Goal: Task Accomplishment & Management: Use online tool/utility

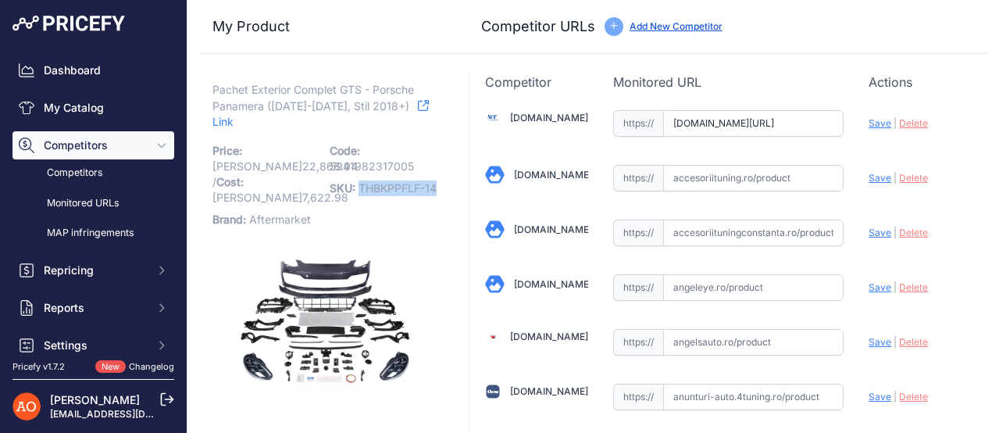
drag, startPoint x: 358, startPoint y: 170, endPoint x: 442, endPoint y: 168, distance: 83.6
copy span "THBKPPFLF-14"
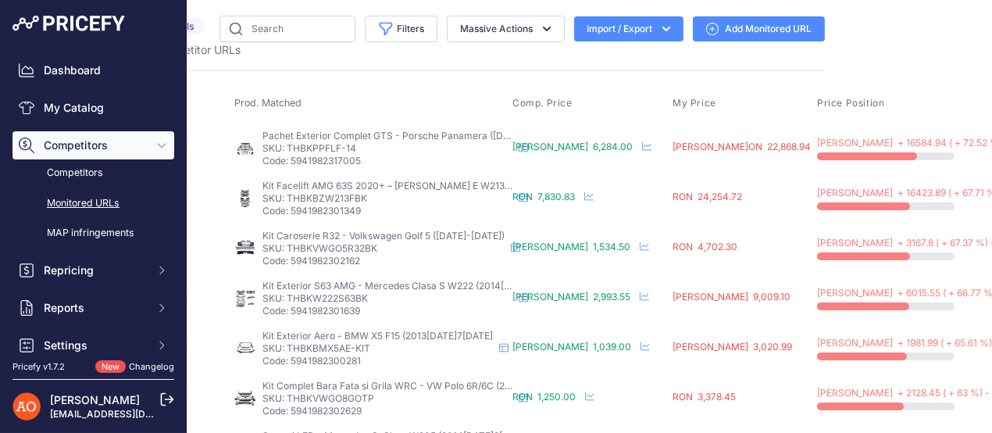
scroll to position [0, 155]
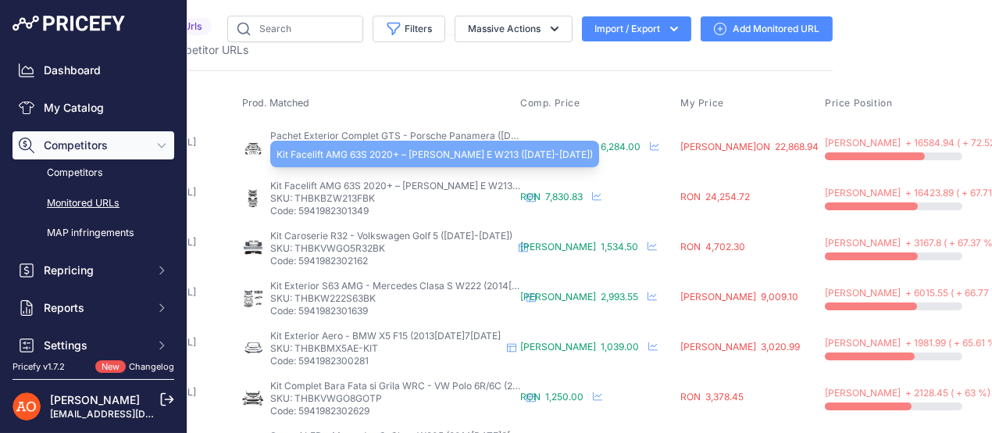
drag, startPoint x: 305, startPoint y: 195, endPoint x: 350, endPoint y: 190, distance: 45.6
click at [350, 190] on div "Kit Facelift AMG 63S 2020+ – Mercedes Clasa E W213 (2016-2019) Kit Facelift AMG…" at bounding box center [395, 198] width 250 height 37
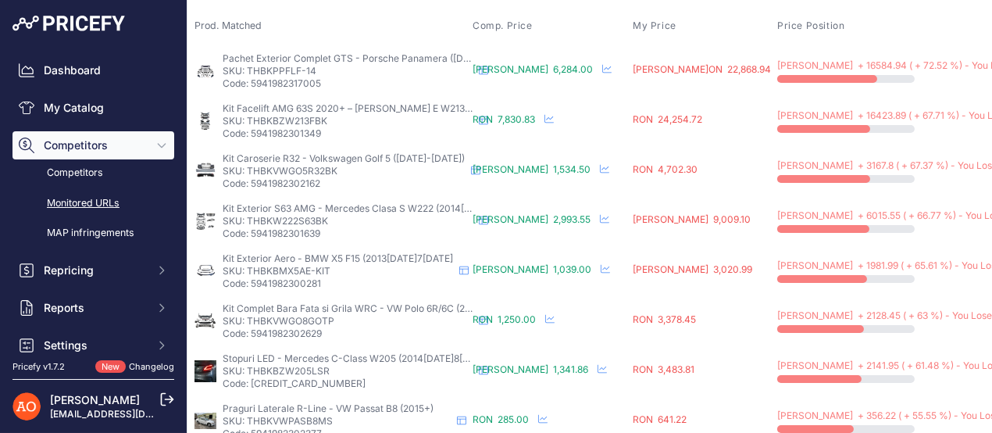
scroll to position [77, 239]
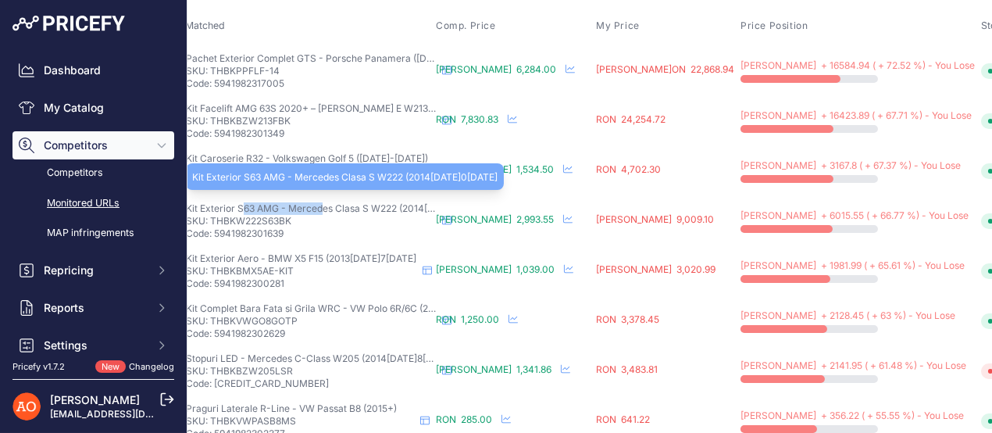
drag, startPoint x: 241, startPoint y: 203, endPoint x: 320, endPoint y: 202, distance: 79.7
click at [320, 202] on span "Kit Exterior S63 AMG - Mercedes Clasa S W222 (2014-2020)" at bounding box center [338, 208] width 305 height 12
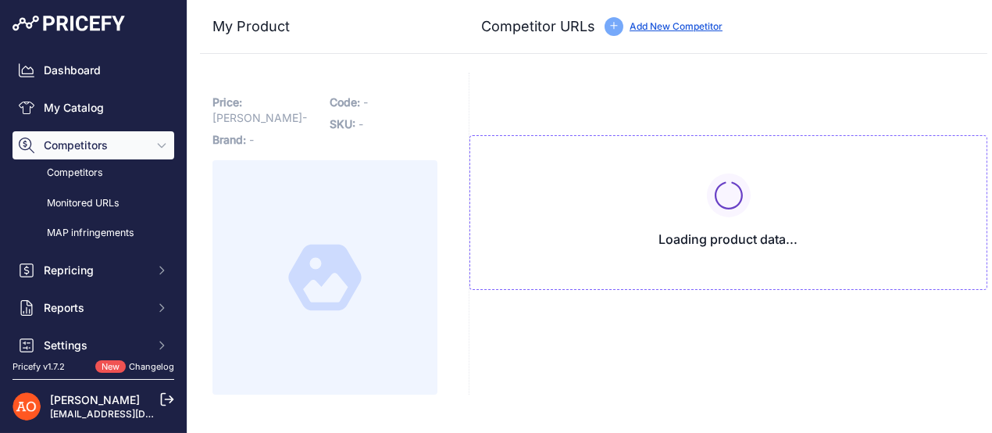
type input "[DOMAIN_NAME][URL]"
type input "[DOMAIN_NAME][URL][PERSON_NAME]"
type input "[DOMAIN_NAME][URL]"
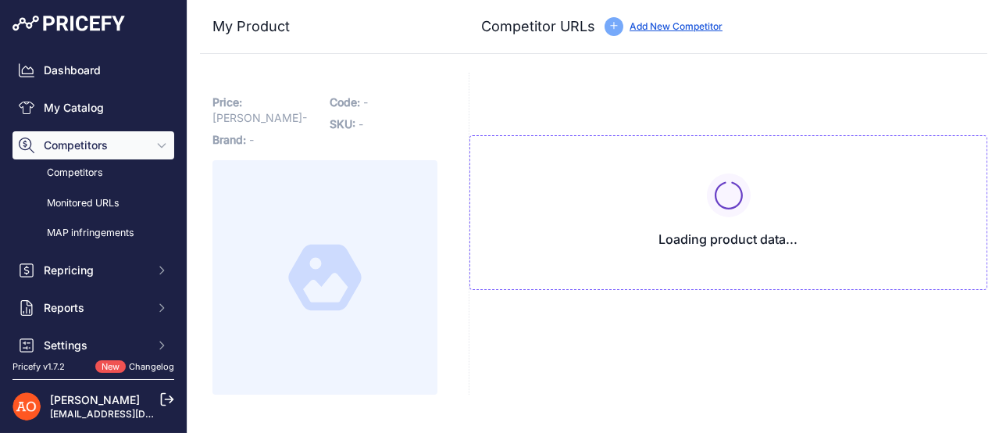
type input "[DOMAIN_NAME][URL]"
type input "street26.ro/pachet-exterior-compatibil-cu-mercedes-s-class-w222-2013-2017-s63-d…"
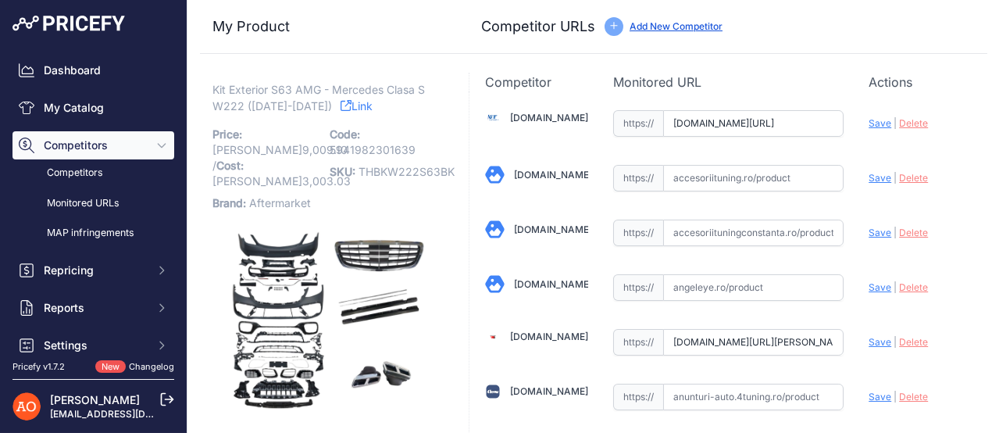
click at [540, 283] on link "Angeleye.ro" at bounding box center [553, 284] width 78 height 12
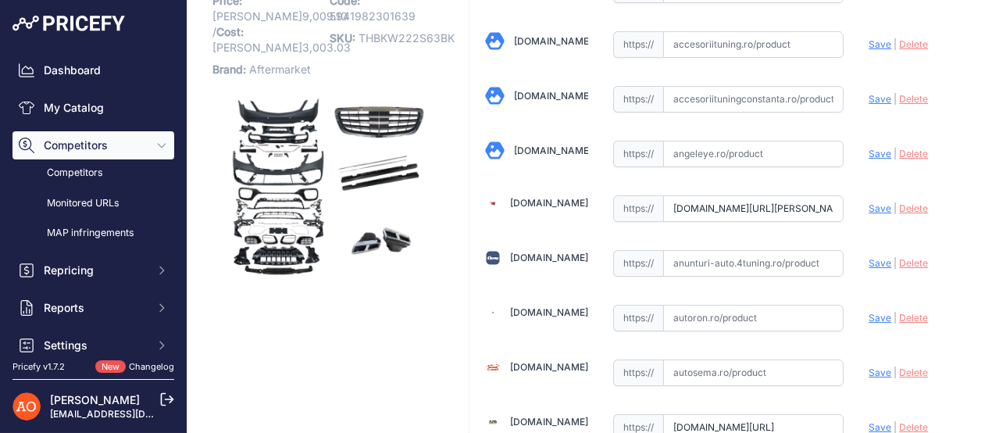
scroll to position [156, 0]
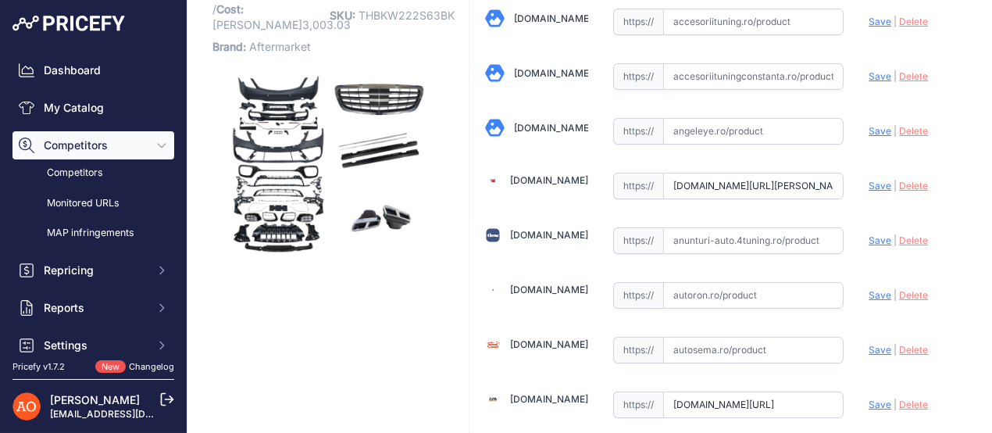
click at [732, 180] on input "www.angelsauto.ro/produs/pachet-mercedes-w222-s-class-2013-up-s63-amg-negru-cro…" at bounding box center [753, 186] width 181 height 27
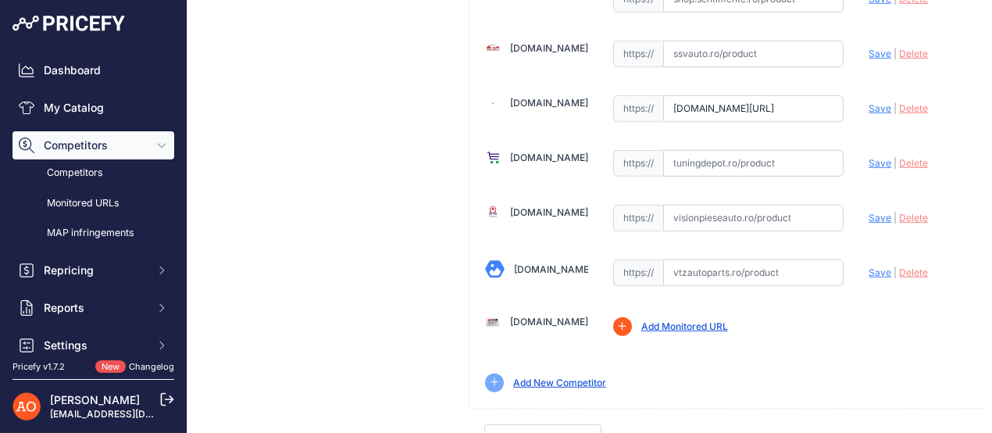
scroll to position [1905, 0]
click at [868, 102] on span "Save" at bounding box center [879, 108] width 23 height 12
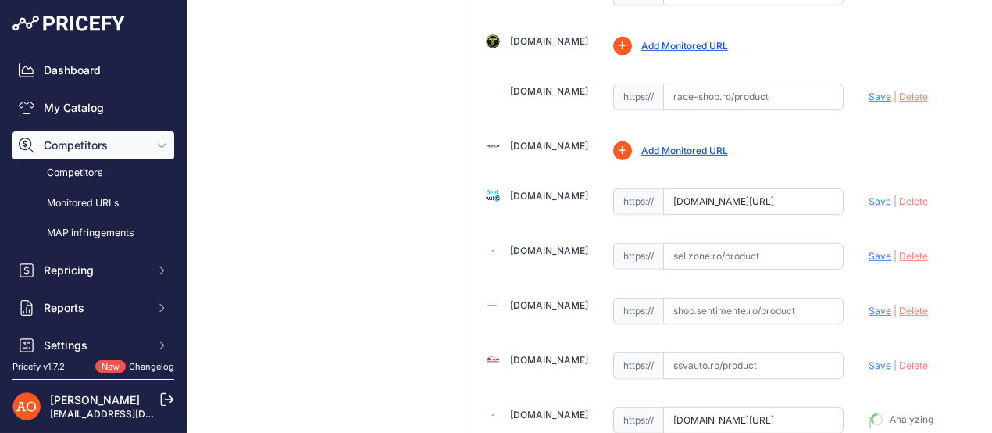
scroll to position [1593, 0]
click at [871, 195] on span "Save" at bounding box center [879, 201] width 23 height 12
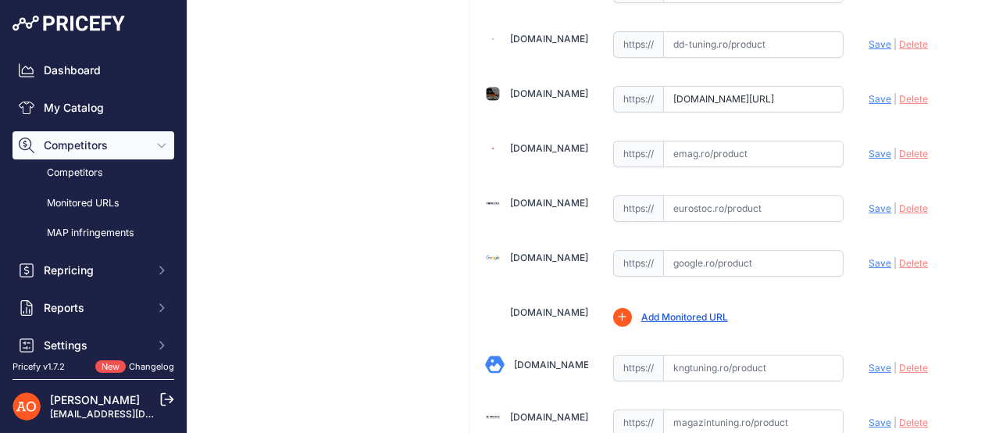
scroll to position [968, 0]
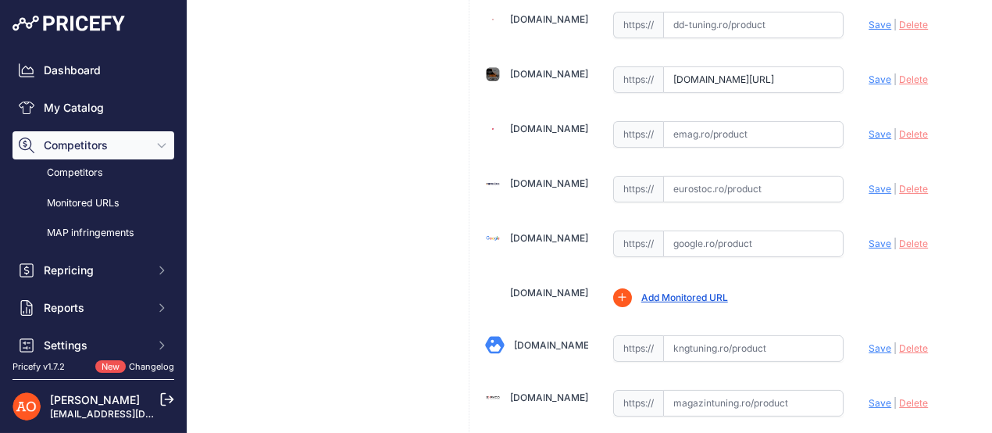
click at [868, 73] on span "Save" at bounding box center [879, 79] width 23 height 12
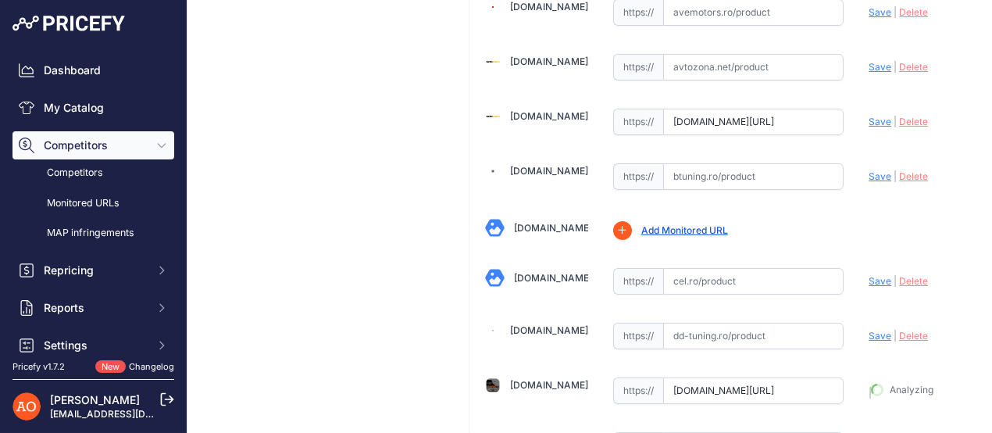
scroll to position [656, 0]
click at [871, 117] on span "Save" at bounding box center [879, 123] width 23 height 12
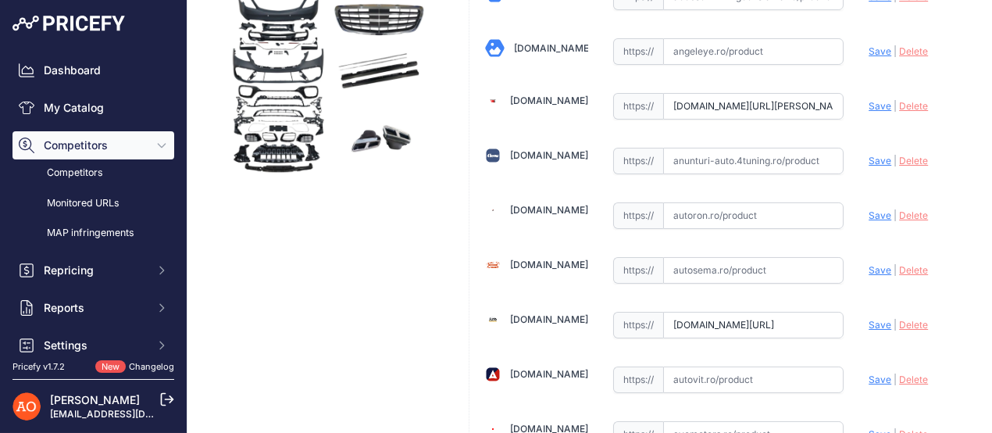
scroll to position [344, 0]
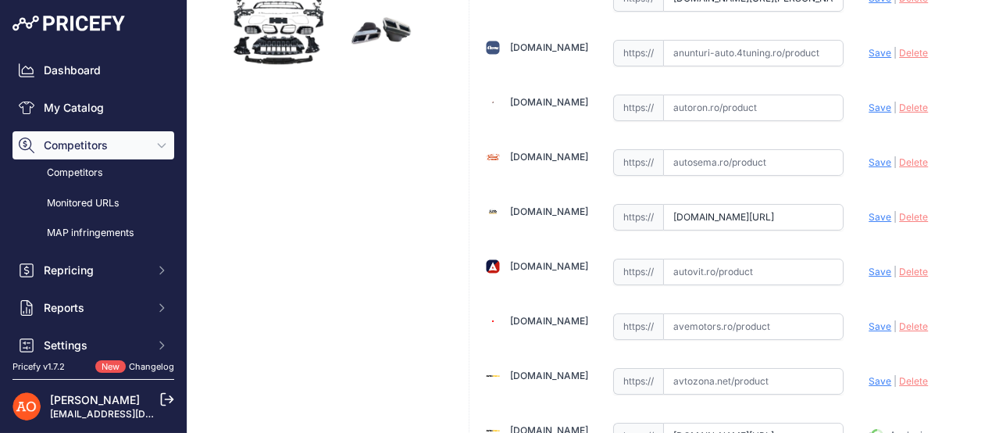
click at [868, 211] on span "Save" at bounding box center [879, 217] width 23 height 12
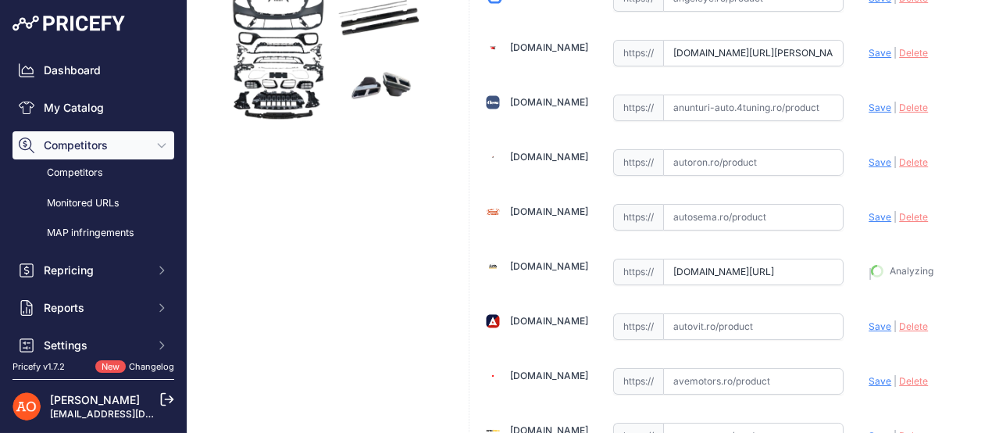
scroll to position [266, 0]
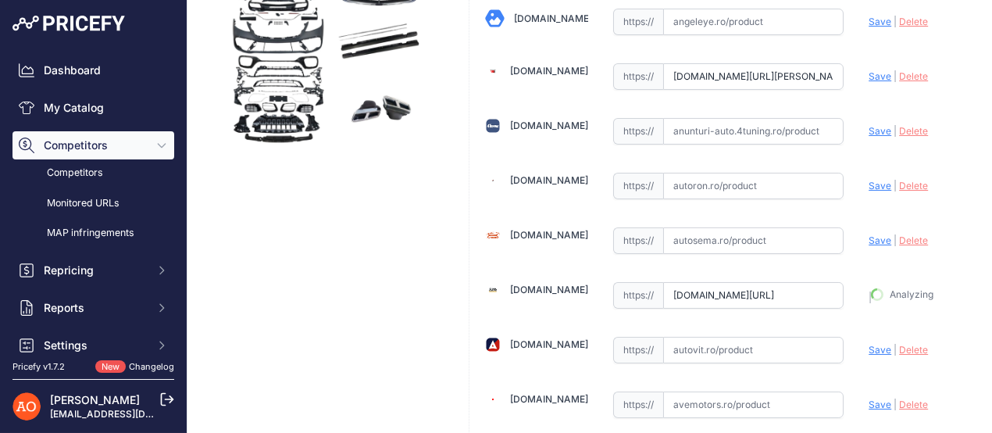
click at [868, 71] on span "Save" at bounding box center [879, 76] width 23 height 12
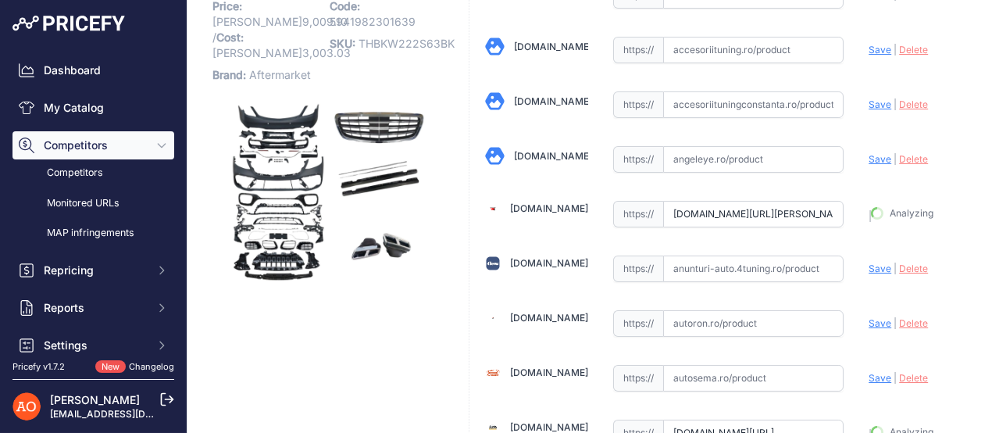
scroll to position [31, 0]
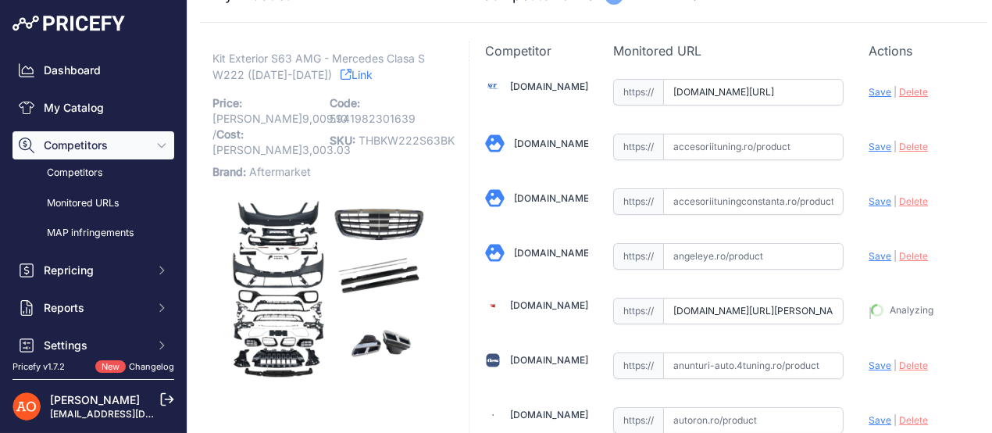
click at [868, 88] on span "Save" at bounding box center [879, 92] width 23 height 12
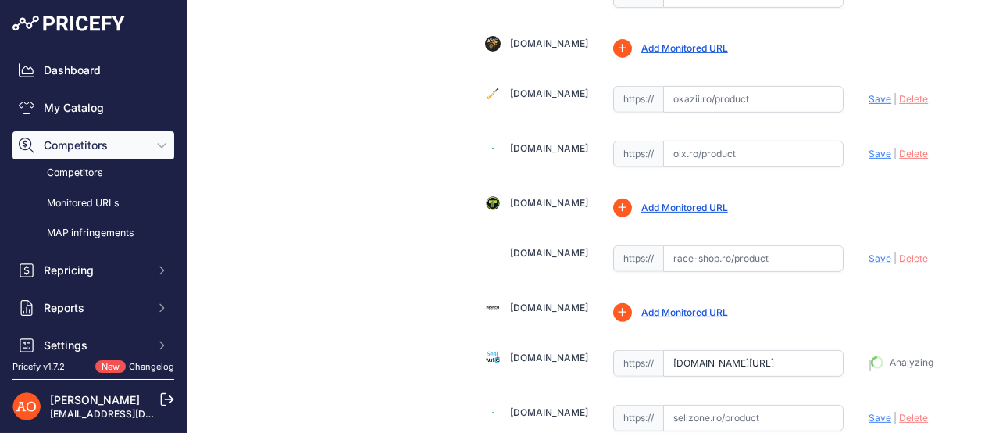
scroll to position [1515, 0]
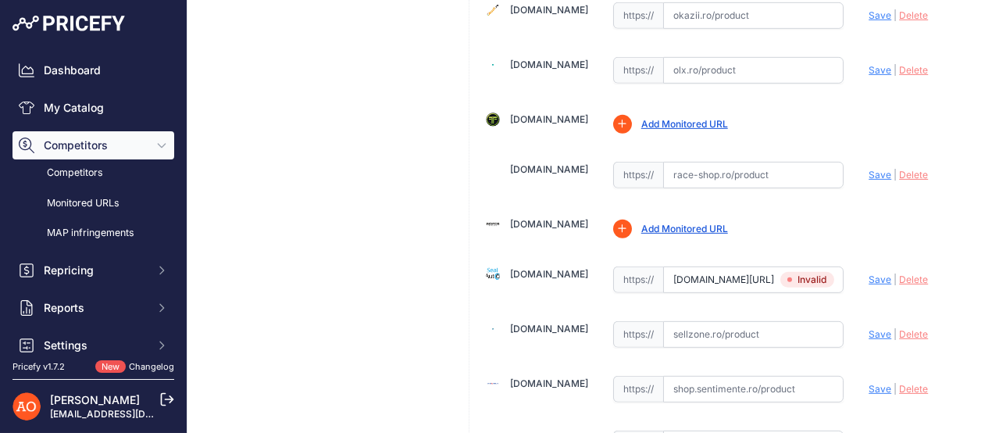
click at [873, 273] on span "Save" at bounding box center [879, 279] width 23 height 12
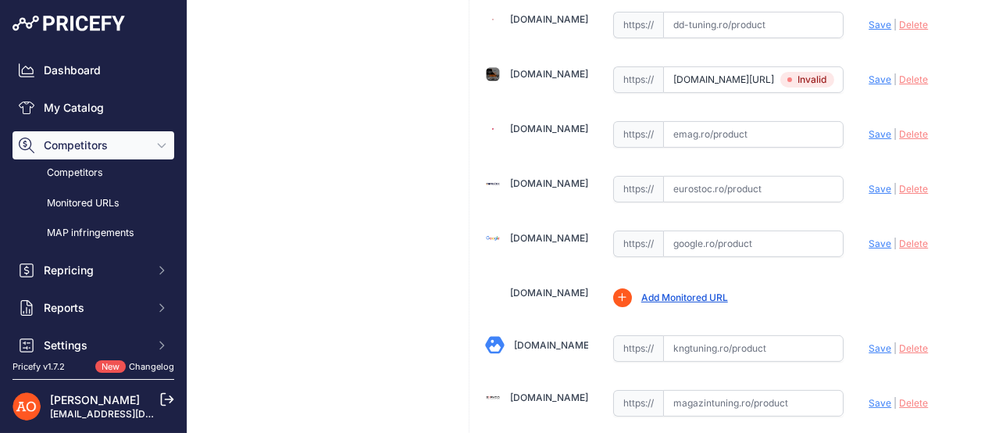
scroll to position [812, 0]
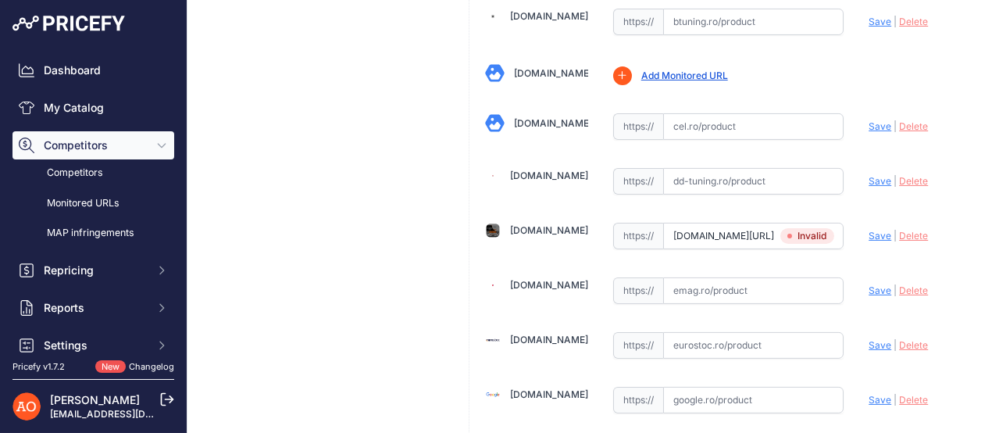
click at [868, 230] on span "Save" at bounding box center [879, 236] width 23 height 12
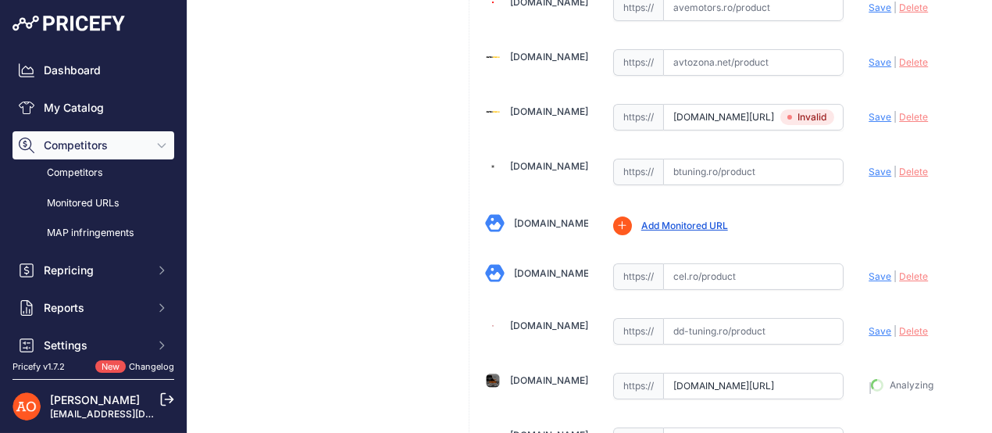
scroll to position [656, 0]
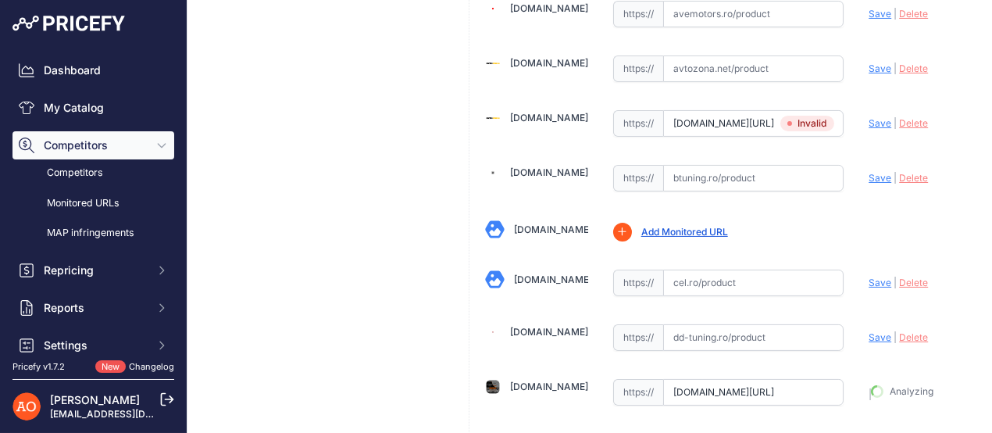
click at [868, 117] on span "Save" at bounding box center [879, 123] width 23 height 12
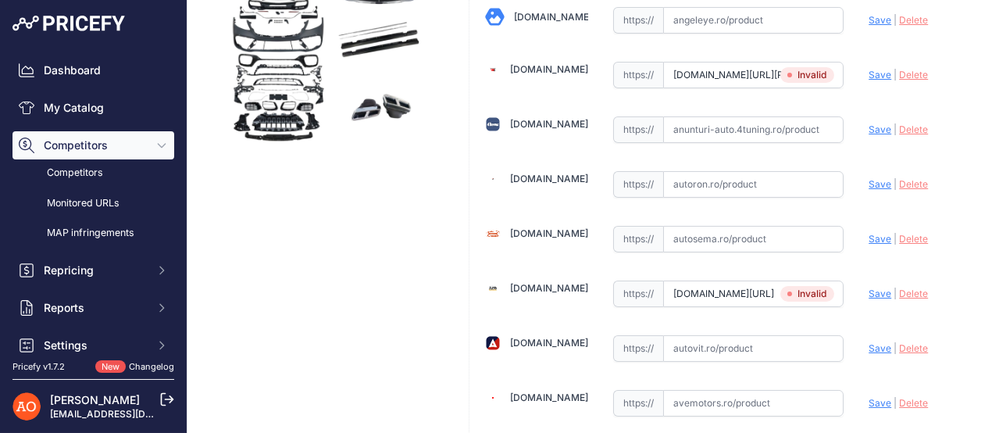
scroll to position [266, 0]
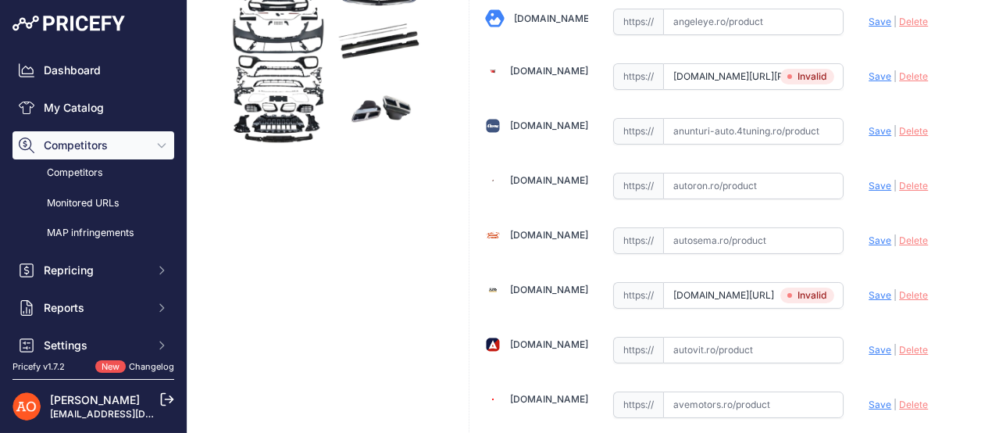
click at [868, 289] on span "Save" at bounding box center [879, 295] width 23 height 12
click at [868, 70] on span "Save" at bounding box center [879, 76] width 23 height 12
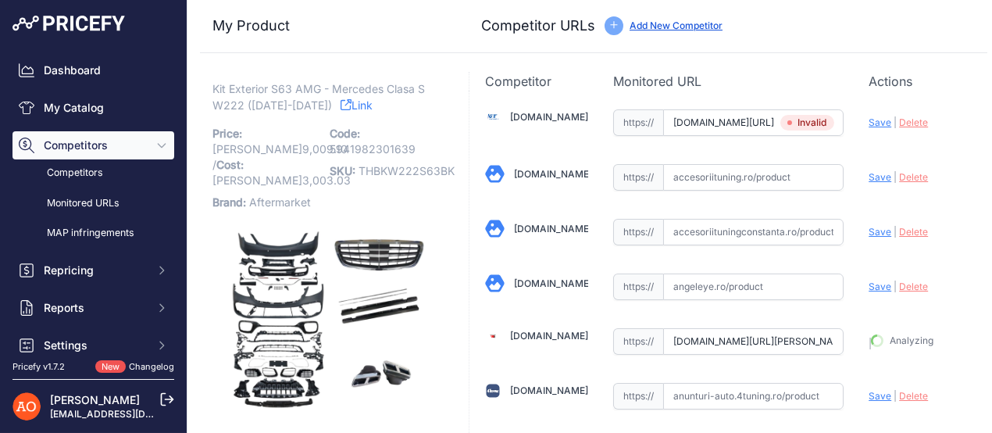
scroll to position [0, 0]
click at [868, 127] on span "Save" at bounding box center [879, 123] width 23 height 12
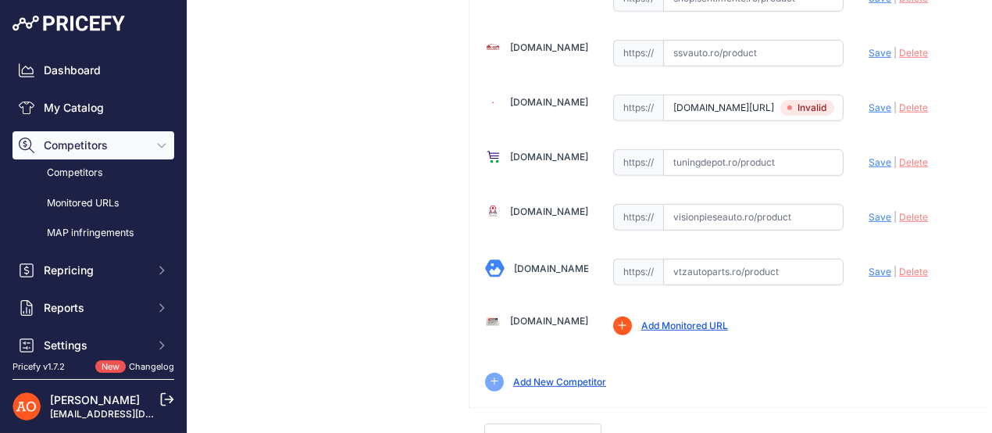
type input "https://sealauto.ro/produs/pachet-exterior-mercedes-s-class-w222-2013-06-2017-s…"
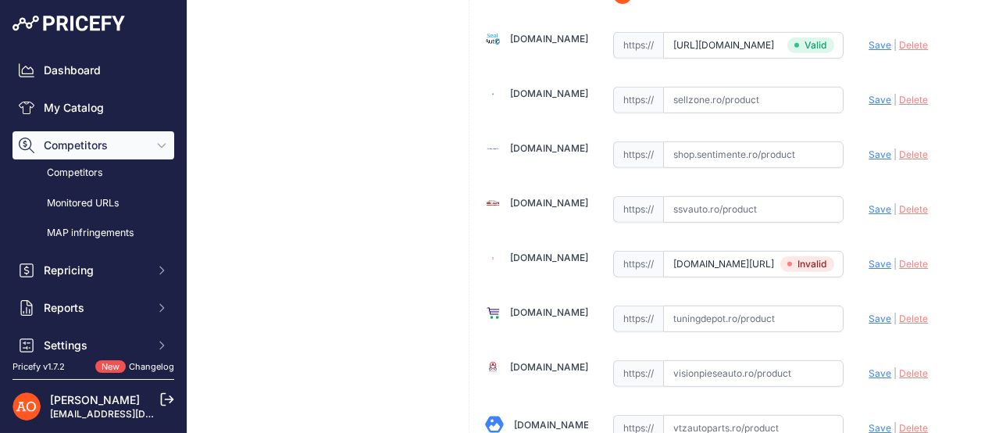
type input "https://accesoriiautotuning.ro/5993807pd/pachet-exterior-compatibil-cu-mercedes…"
type input "https://www.angelsauto.ro/produs/pachet-mercedes-w222-s-class-2013-up-s63-amg-n…"
type input "https://autotuningeurope.com/products/body-kit-suitable-for-mercedes-s-class-w2…"
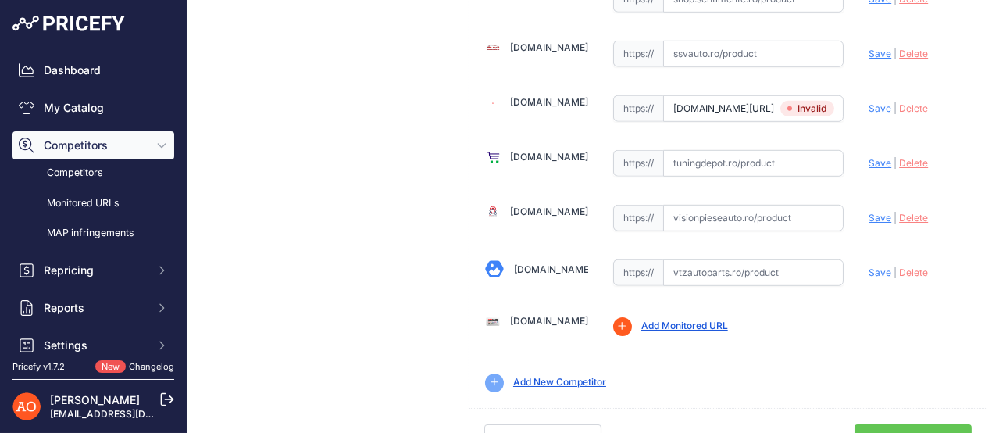
scroll to position [1863, 0]
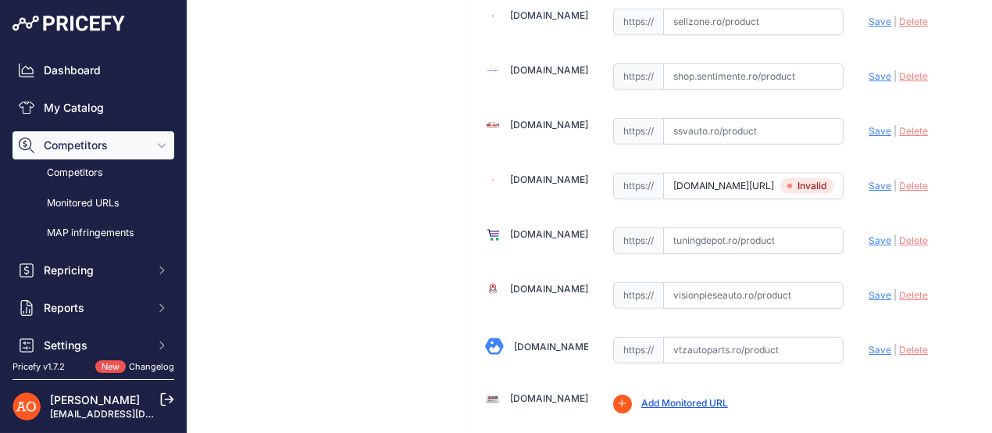
click at [868, 180] on span "Save" at bounding box center [879, 186] width 23 height 12
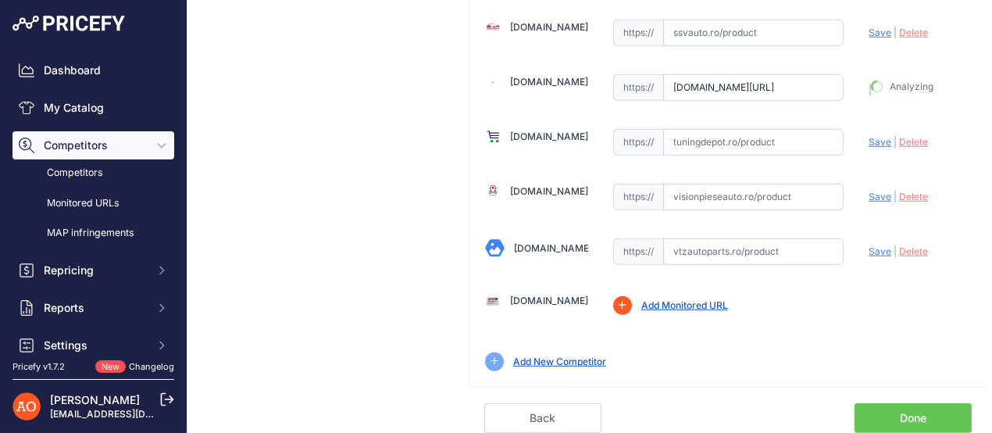
scroll to position [1905, 0]
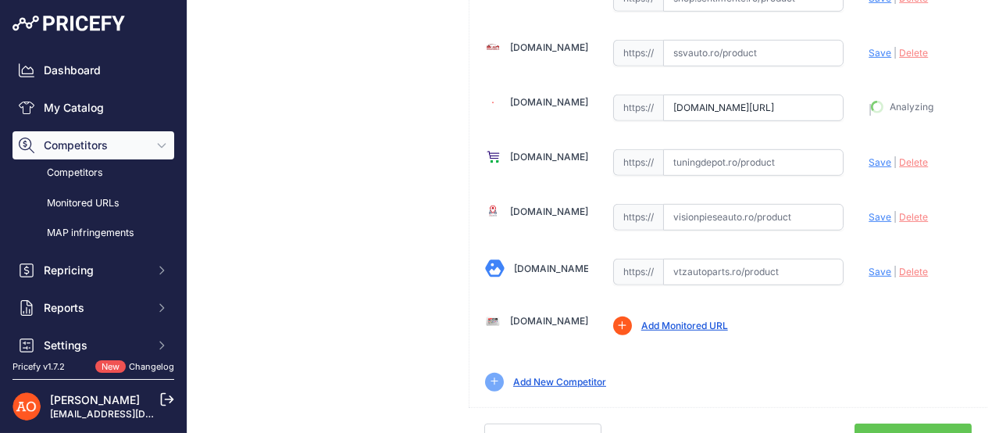
type input "https://avtozona.ro/products/corp-trusa-pentru-mercedes-s-clasa-w222-lifting-fa…"
type input "https://www.deluxetuning.ro/cumpara/pachet-exterior-compatibil-cu-mercedes-s-cl…"
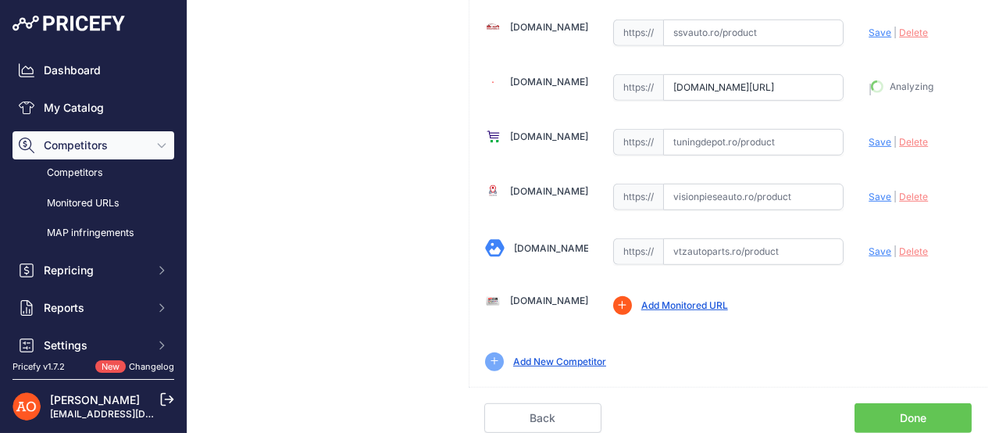
type input "https://street26.ro/pachet-exterior-compatibil-cu-mercedes-s-class-w222-2013-20…"
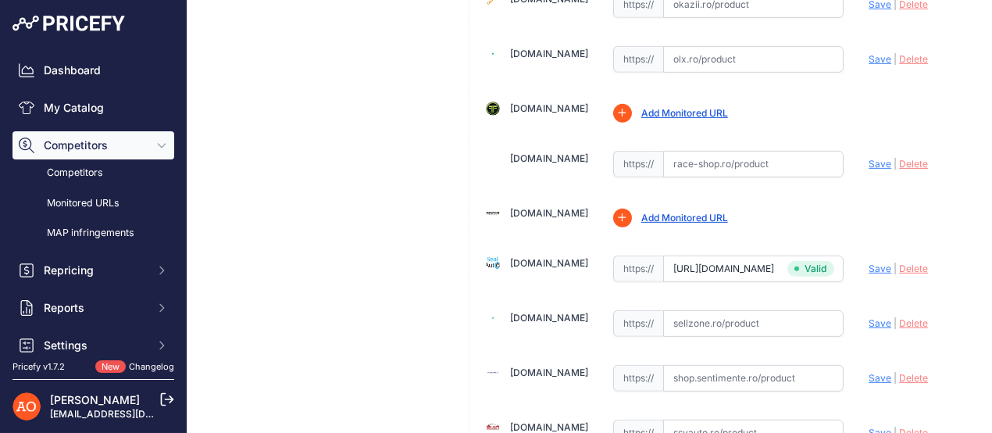
scroll to position [1515, 0]
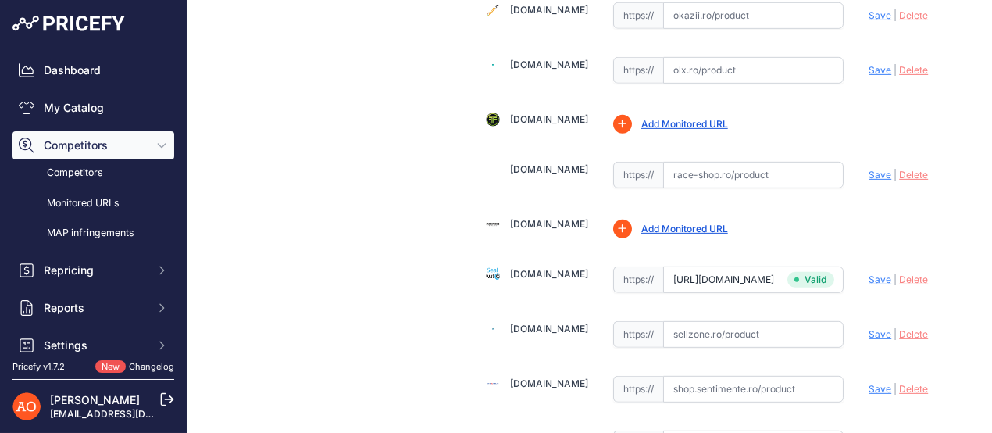
click at [899, 273] on span "Delete" at bounding box center [913, 279] width 29 height 12
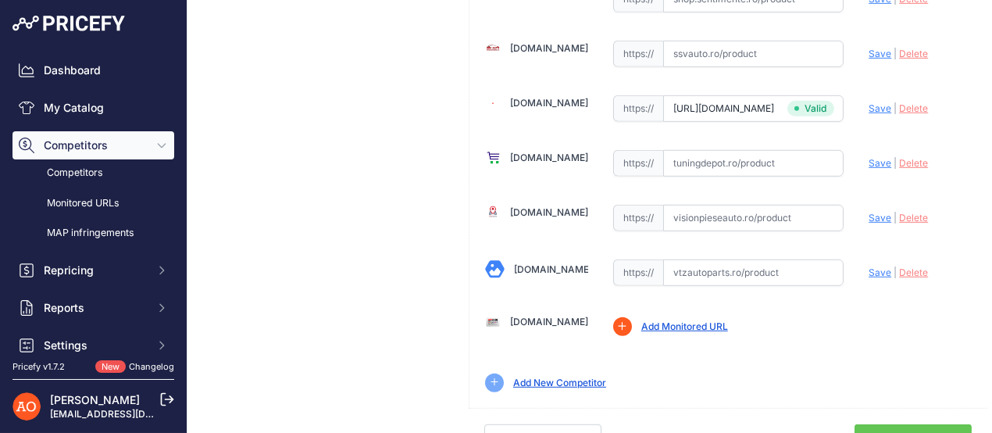
scroll to position [1905, 0]
click at [896, 423] on link "Done" at bounding box center [912, 438] width 117 height 30
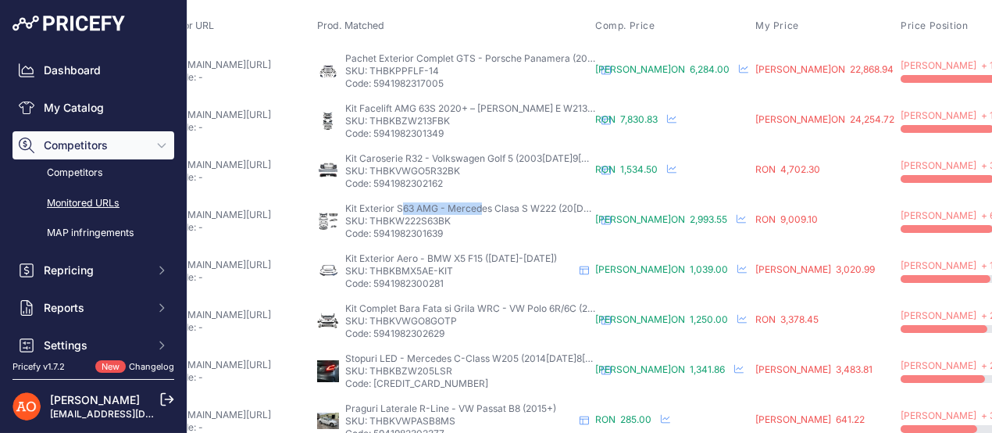
scroll to position [77, 87]
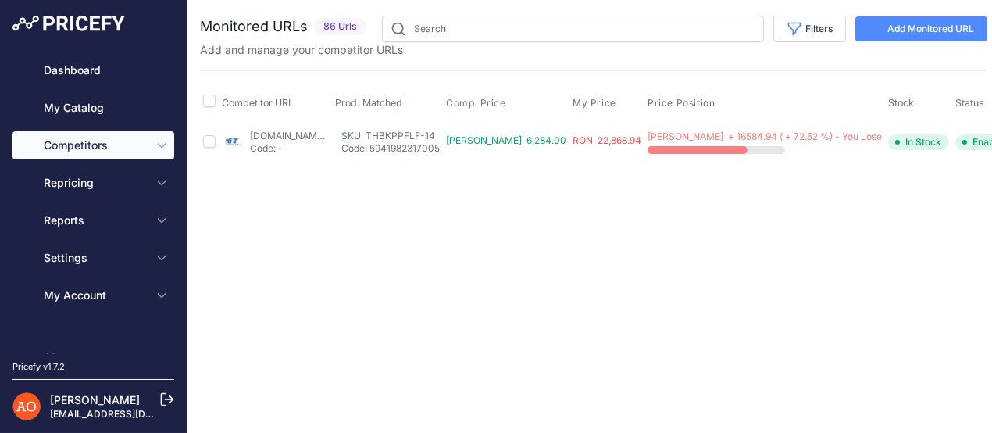
click at [646, 261] on div "Close You are not connected to the internet." at bounding box center [593, 216] width 812 height 433
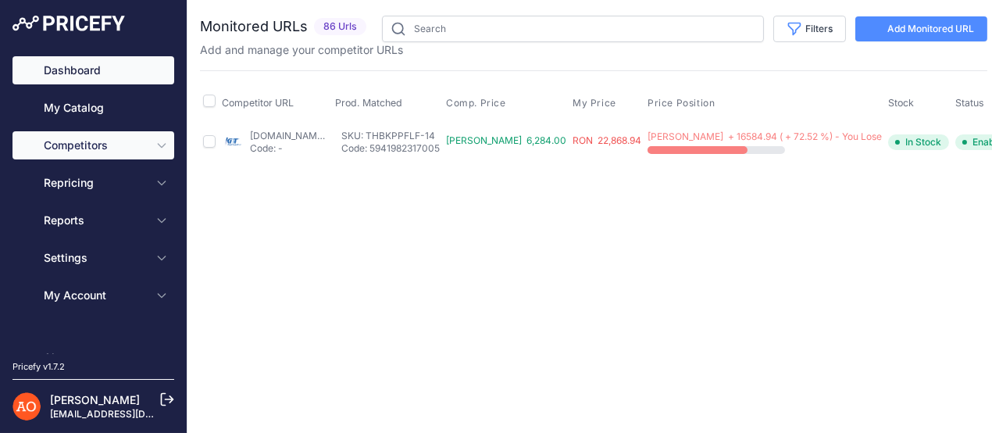
click at [88, 65] on link "Dashboard" at bounding box center [93, 70] width 162 height 28
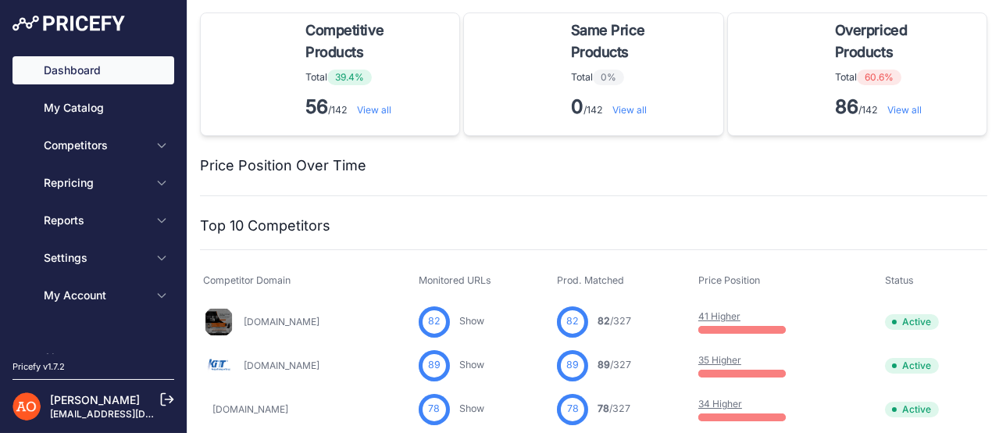
click at [887, 106] on link "View all" at bounding box center [904, 110] width 34 height 12
